Goal: Find specific page/section: Find specific page/section

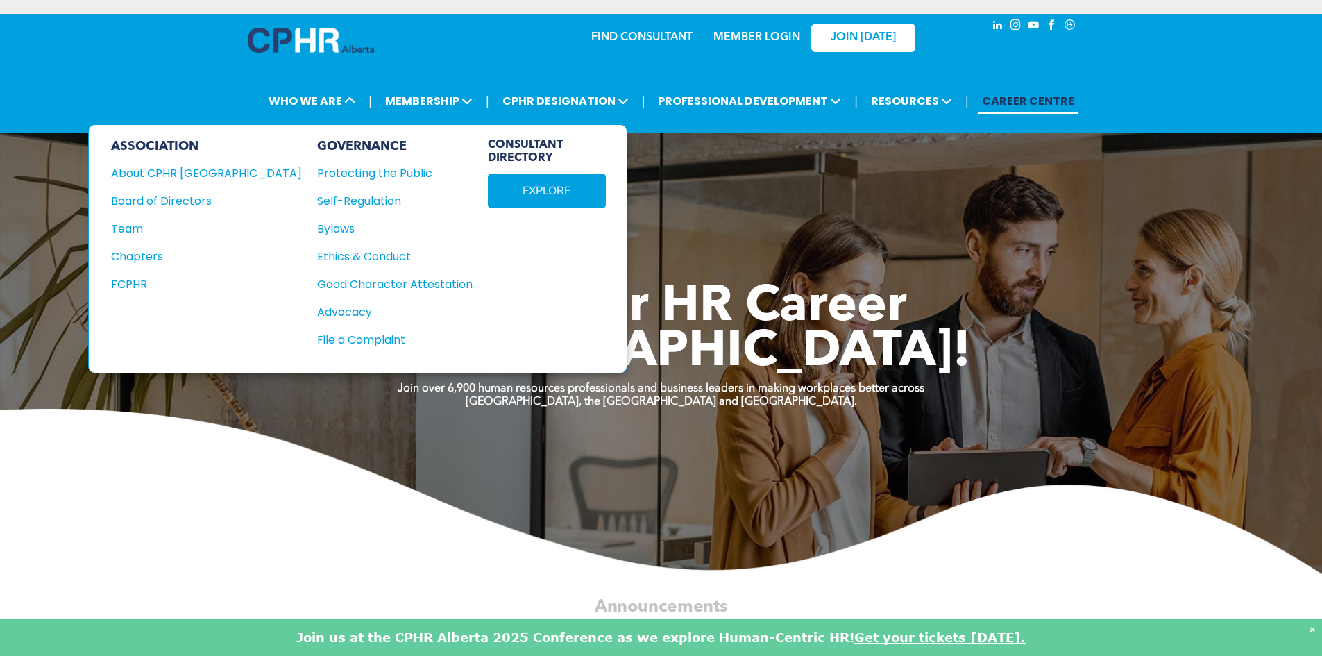
click at [488, 194] on link "EXPLORE" at bounding box center [547, 191] width 118 height 35
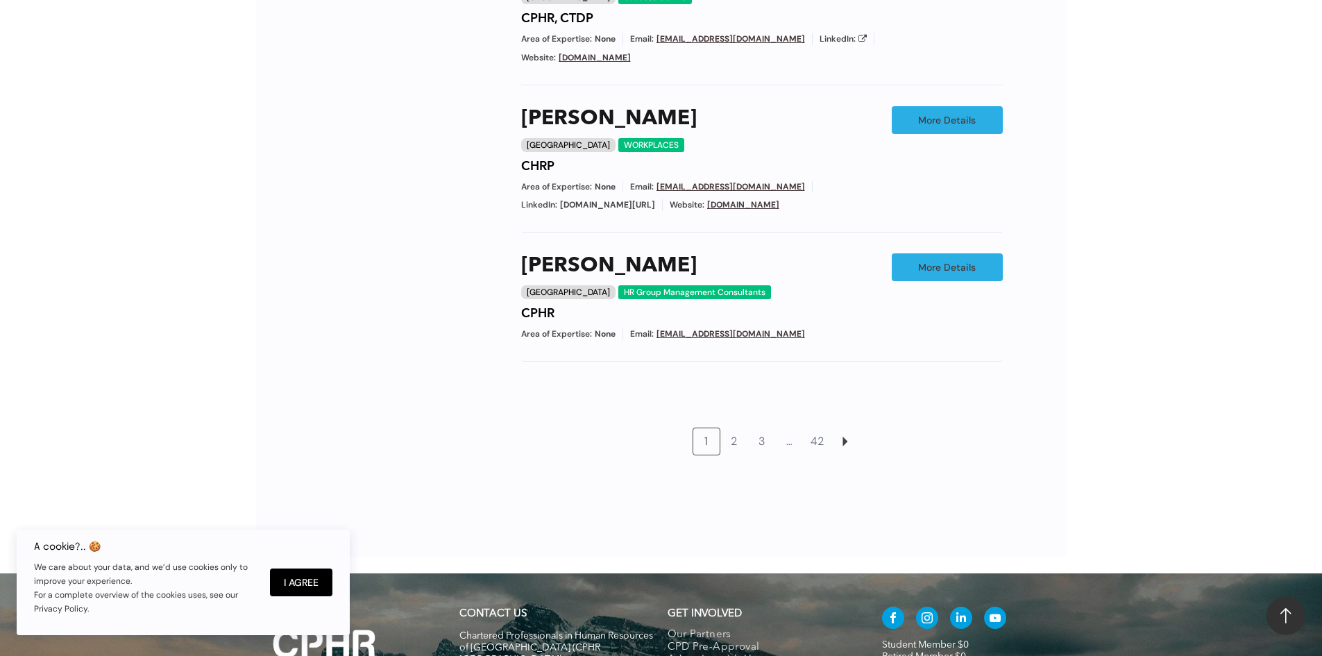
scroll to position [1250, 0]
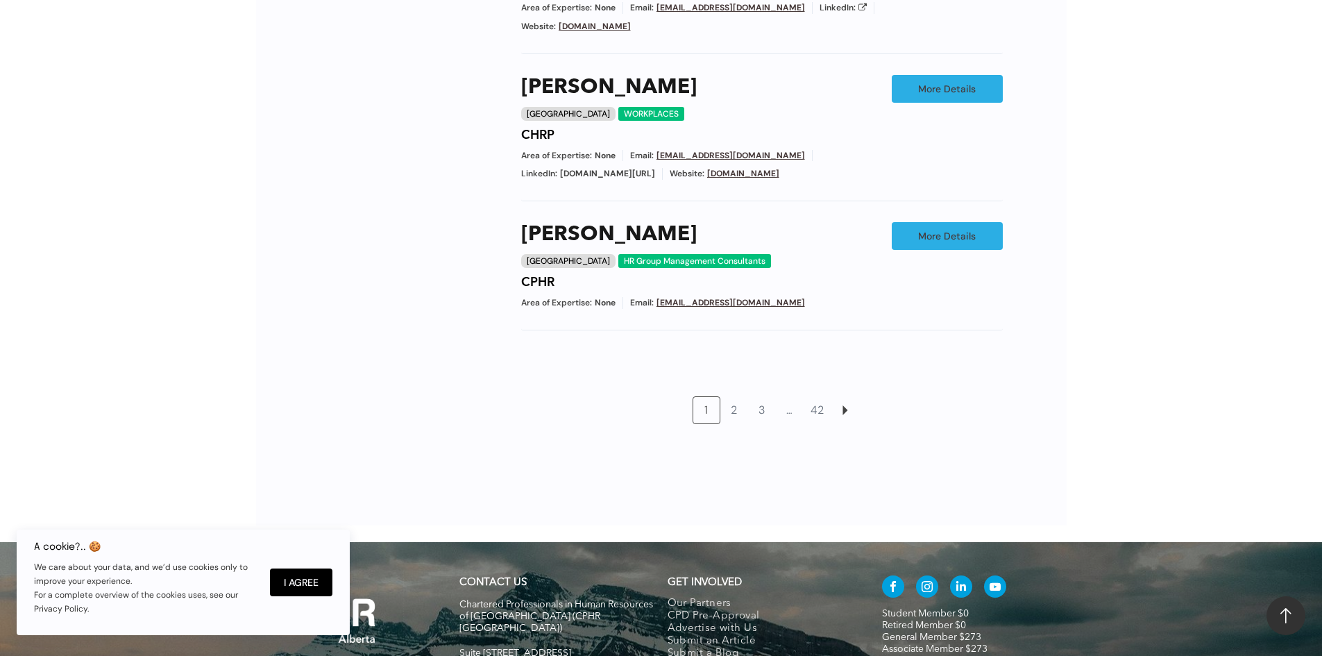
click at [736, 397] on link "2" at bounding box center [734, 410] width 26 height 26
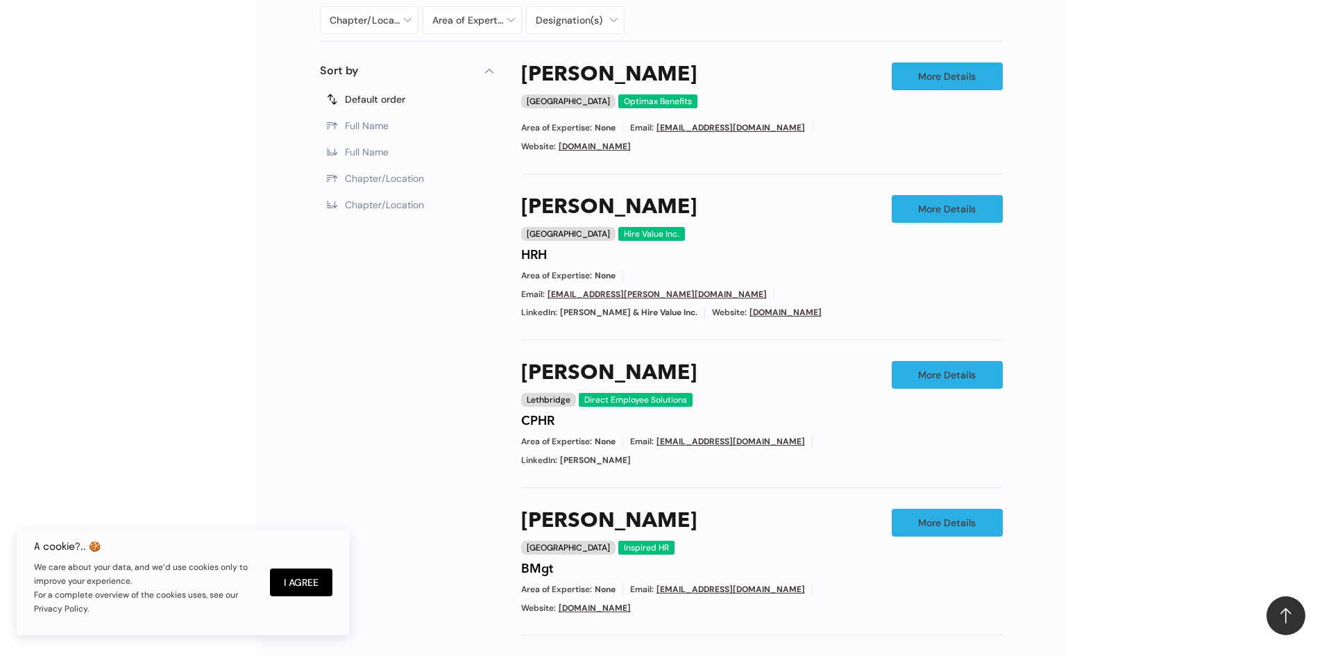
scroll to position [995, 0]
